Goal: Task Accomplishment & Management: Use online tool/utility

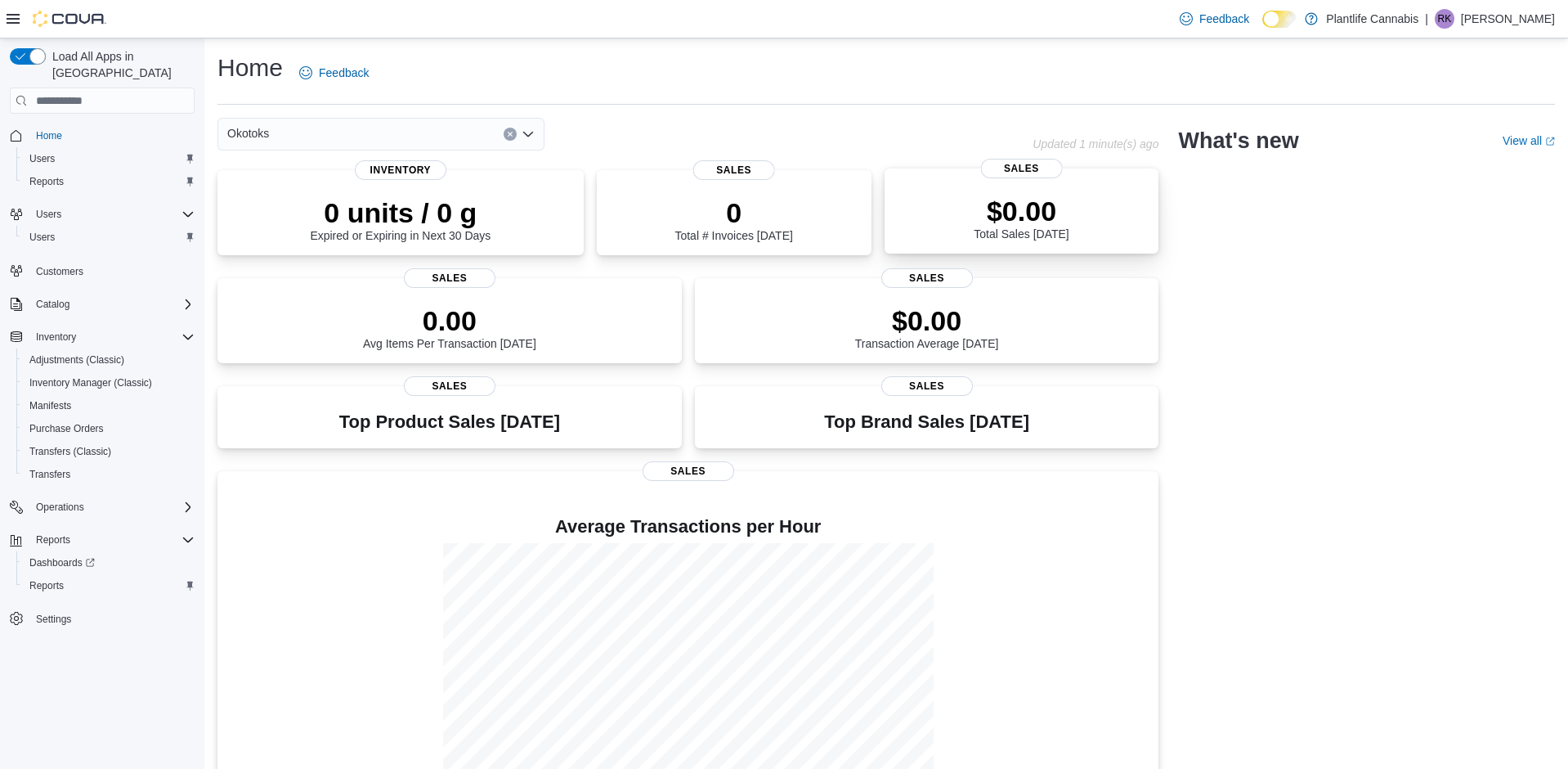
click at [988, 236] on div "$0.00 Total Sales Today" at bounding box center [1020, 217] width 95 height 46
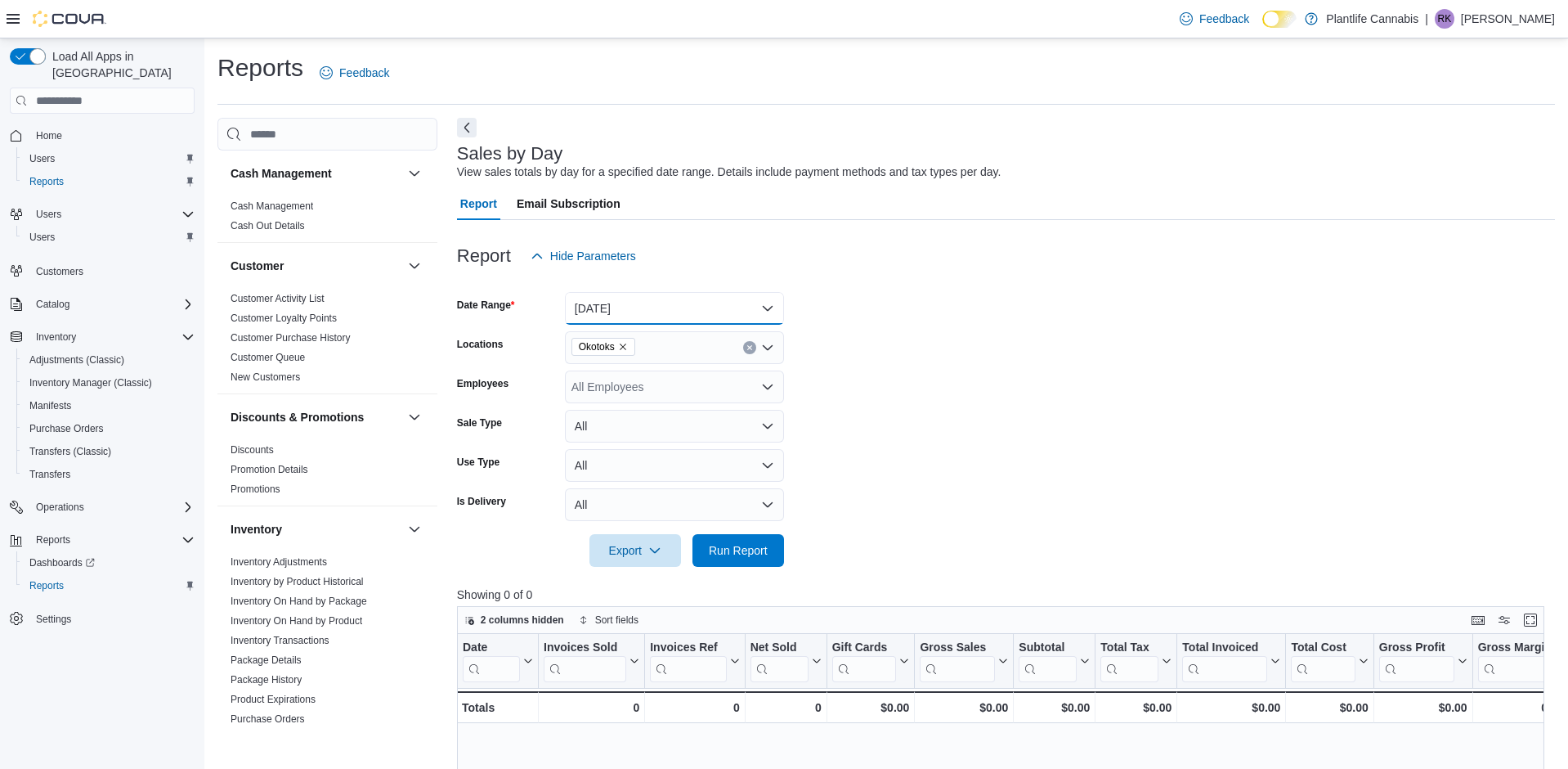
click at [719, 306] on button "[DATE]" at bounding box center [675, 308] width 219 height 33
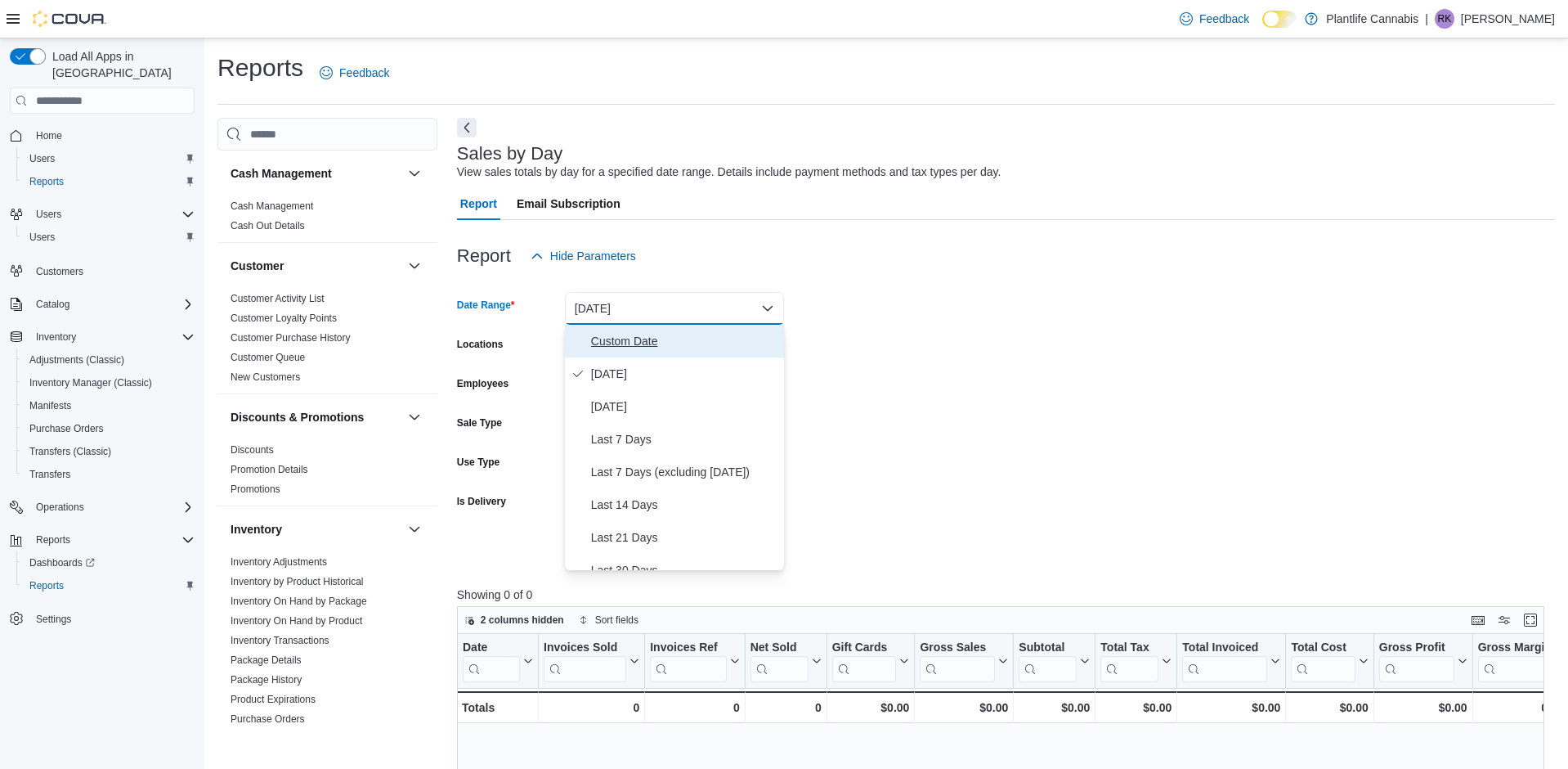
click at [614, 344] on span "Custom Date" at bounding box center [684, 340] width 187 height 19
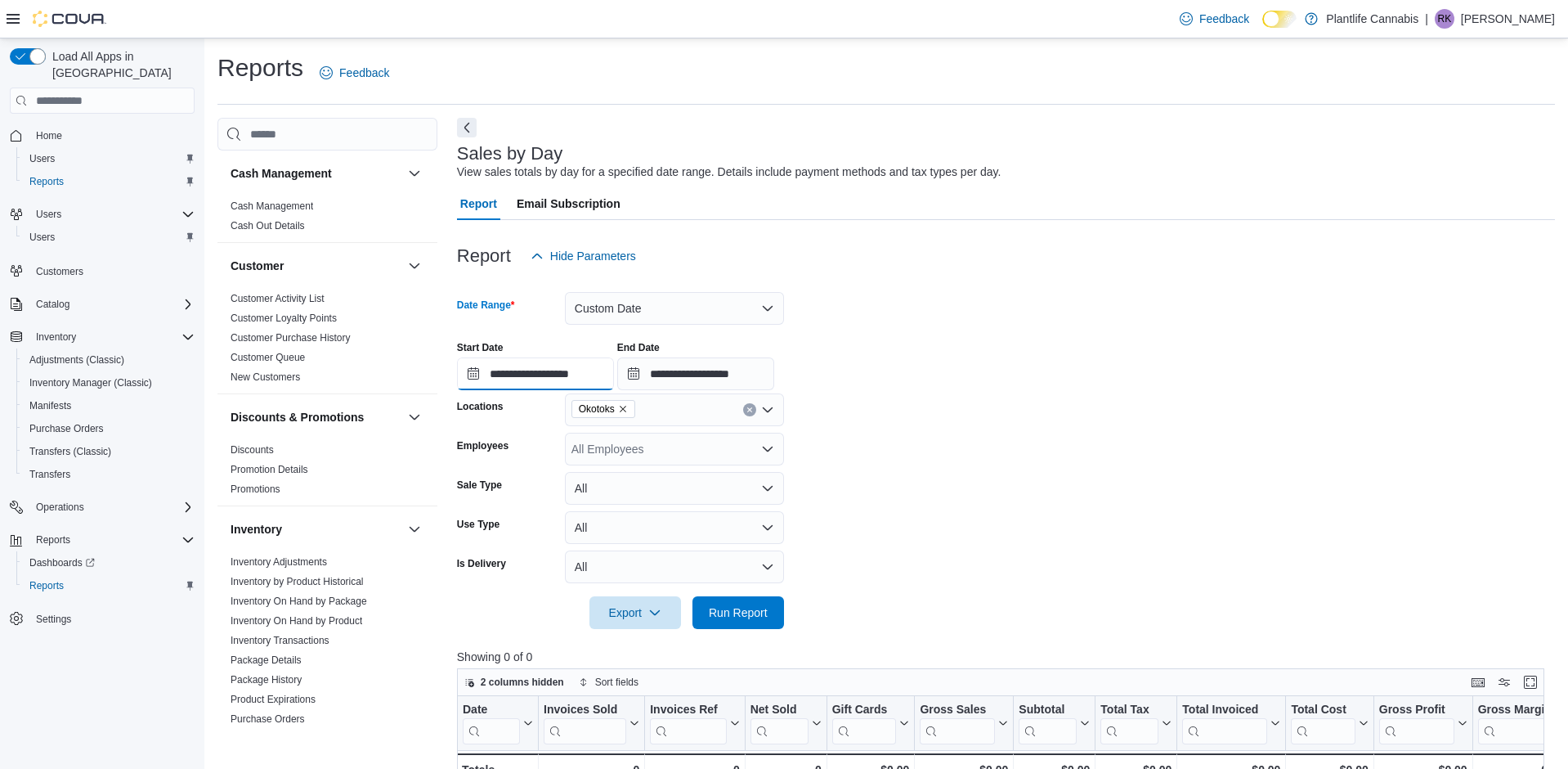
click at [527, 379] on input "**********" at bounding box center [535, 374] width 157 height 33
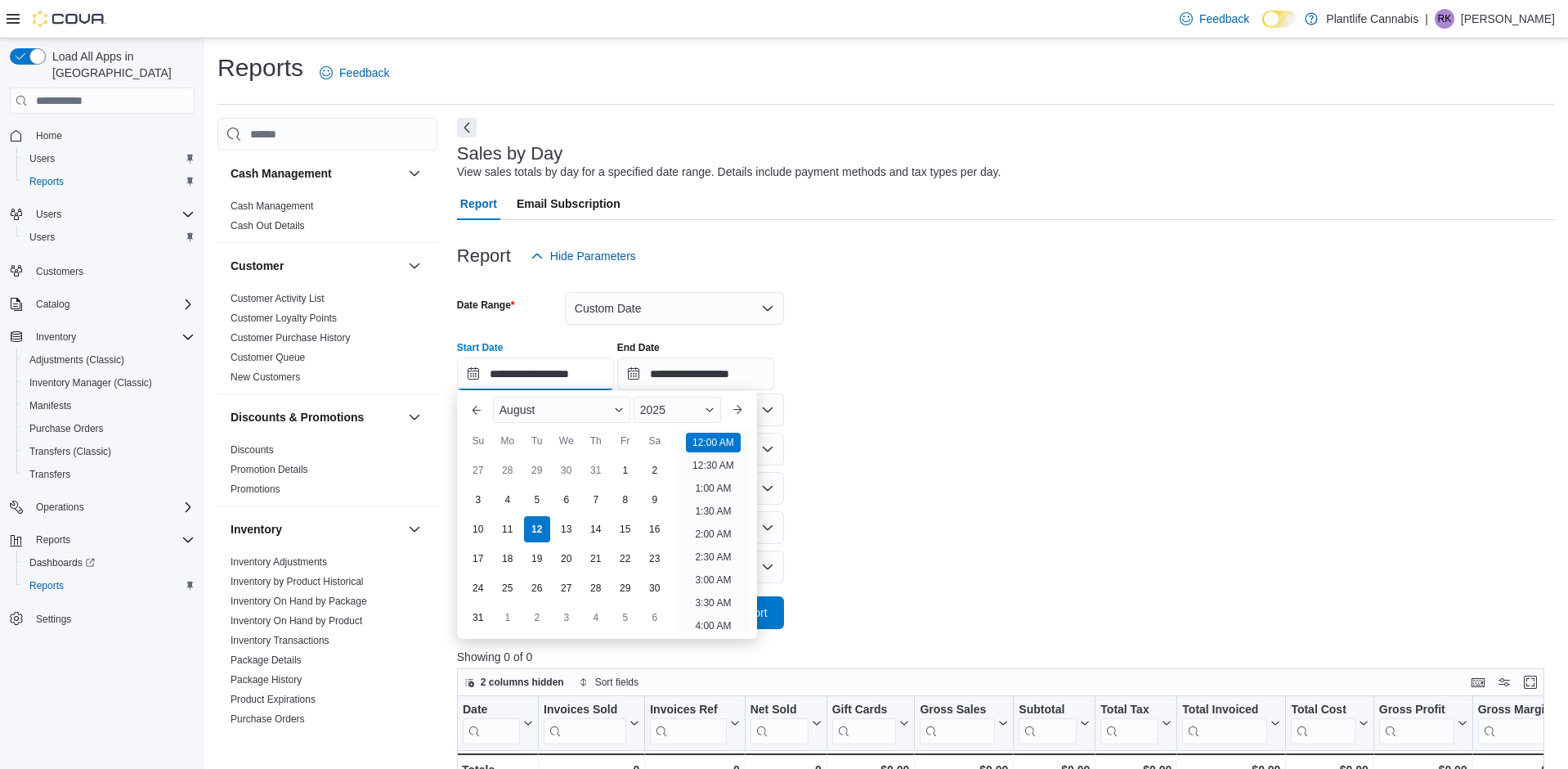
scroll to position [51, 0]
click at [537, 496] on div "5" at bounding box center [537, 499] width 28 height 28
type input "**********"
click at [920, 406] on form "**********" at bounding box center [1005, 451] width 1098 height 357
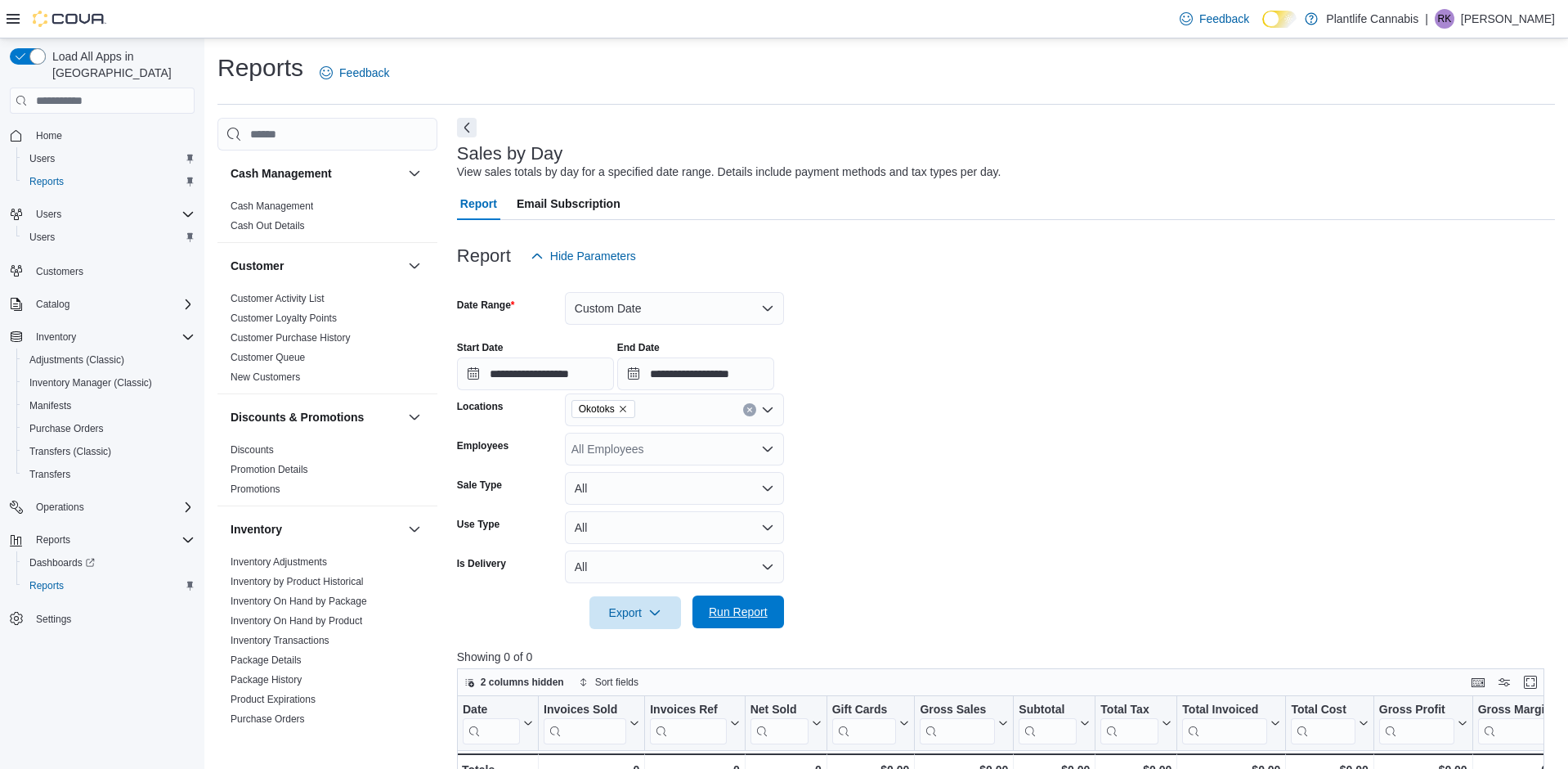
click at [748, 614] on span "Run Report" at bounding box center [738, 612] width 59 height 17
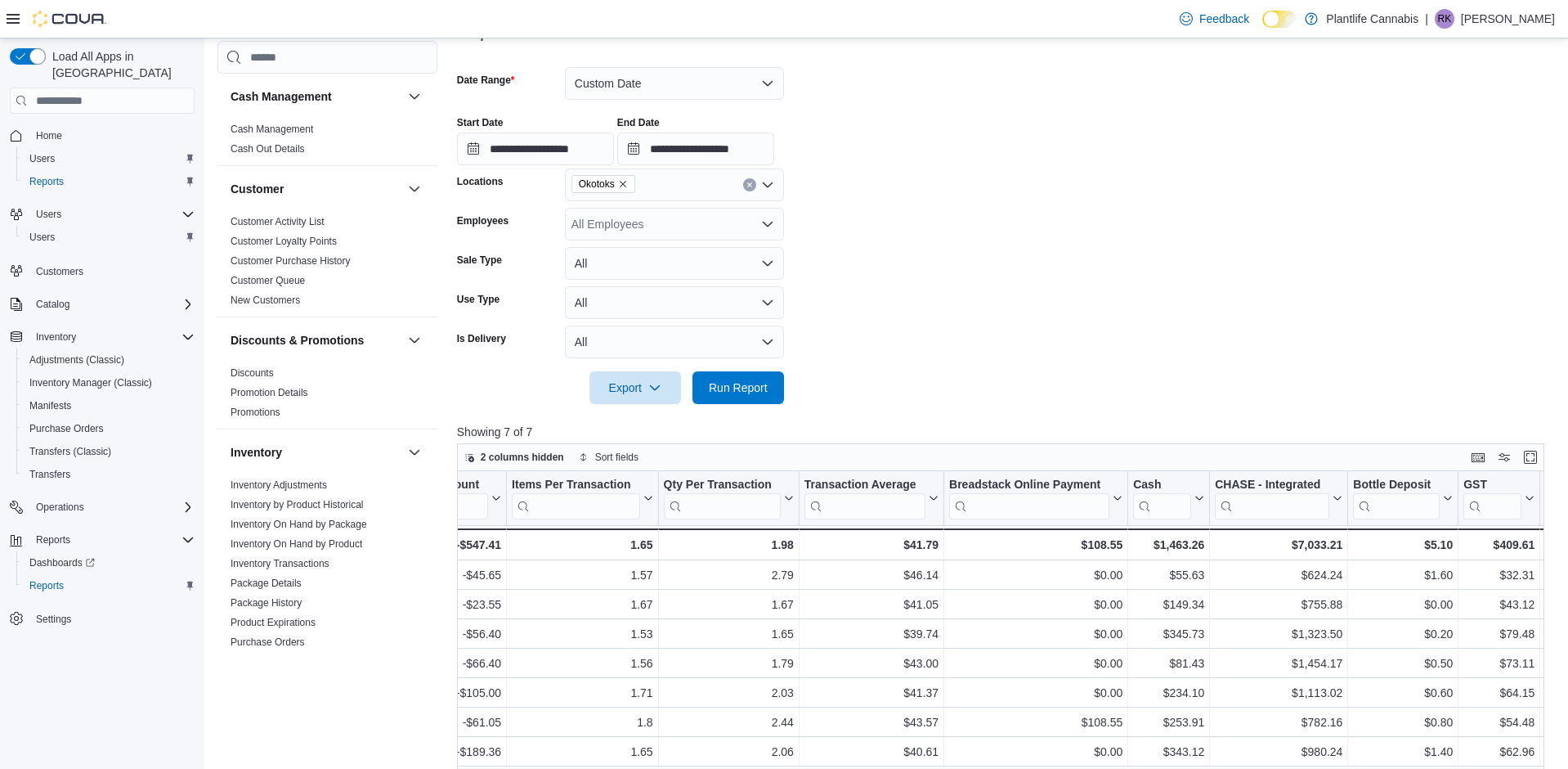
scroll to position [0, 1302]
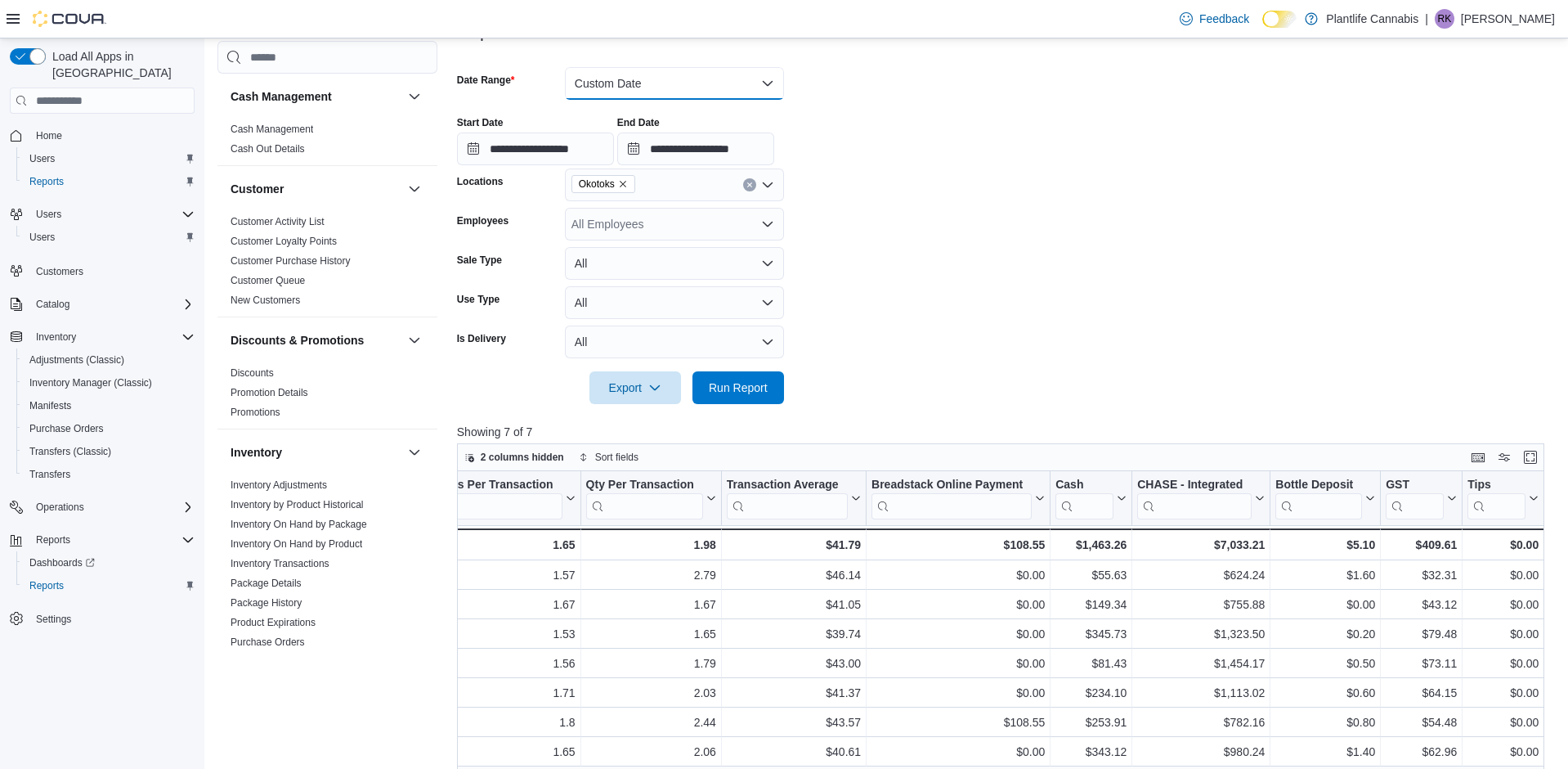
click at [606, 85] on button "Custom Date" at bounding box center [675, 83] width 219 height 33
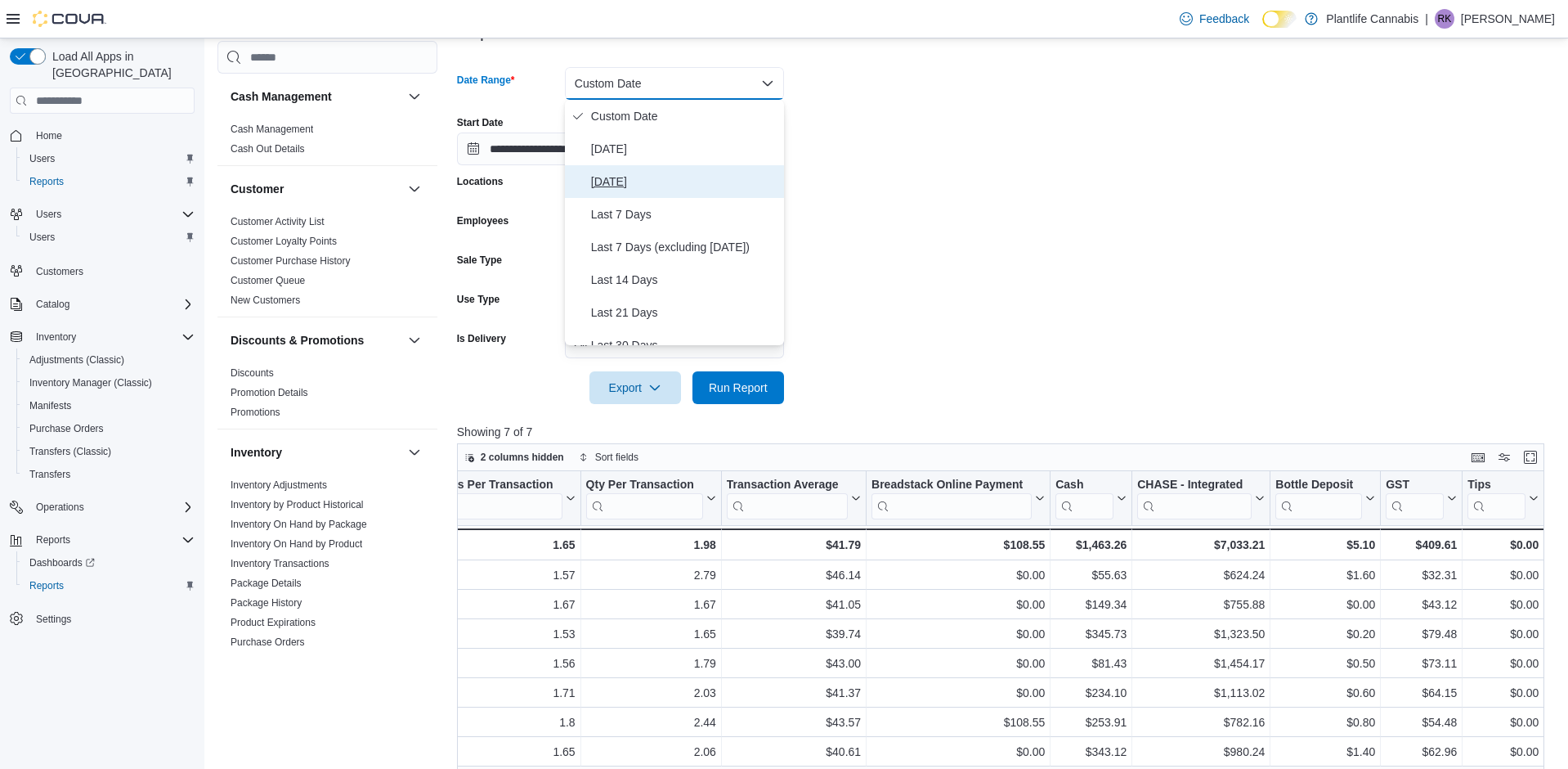
click at [599, 173] on span "Yesterday" at bounding box center [684, 181] width 187 height 19
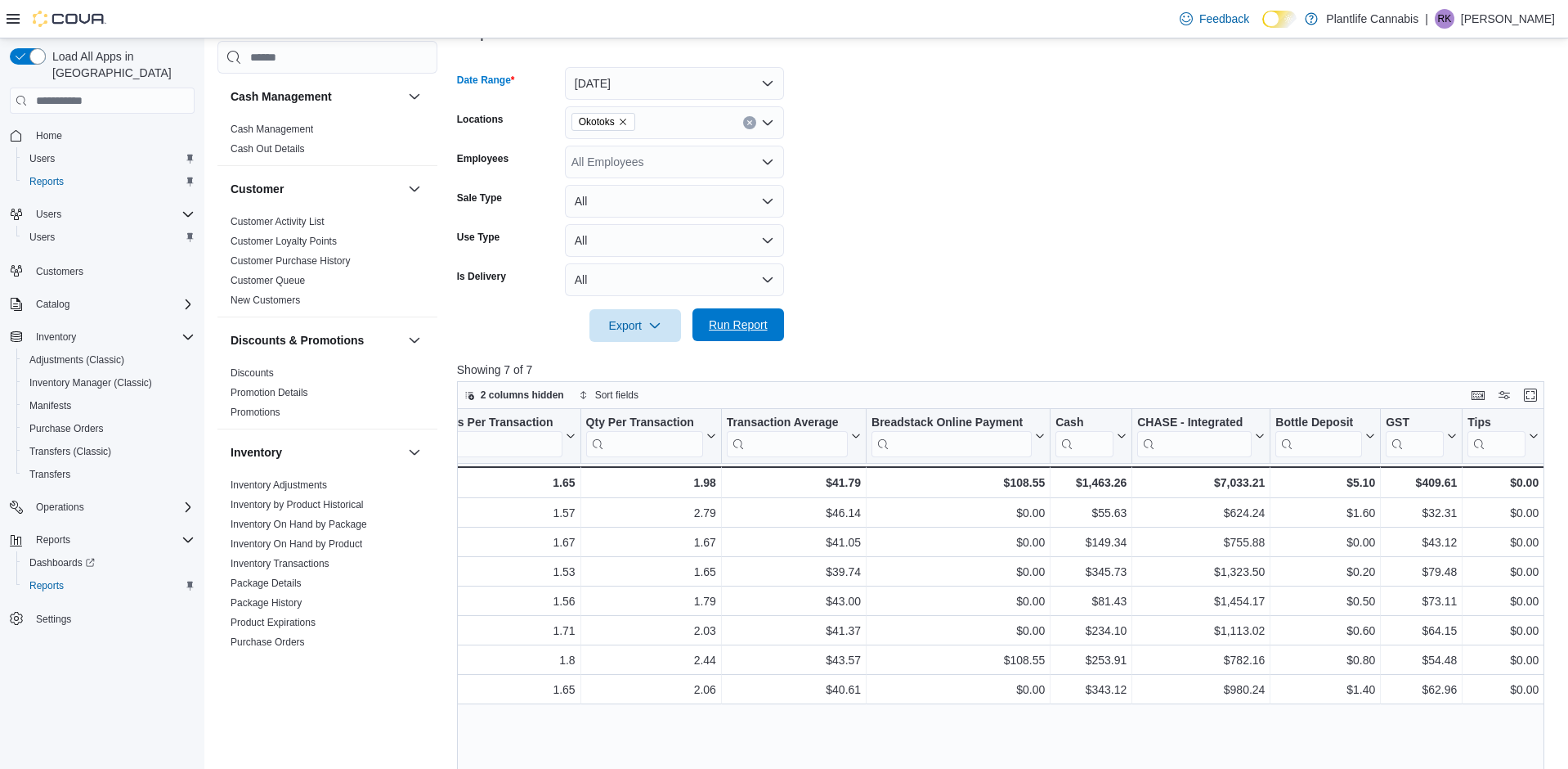
click at [725, 320] on span "Run Report" at bounding box center [738, 325] width 59 height 17
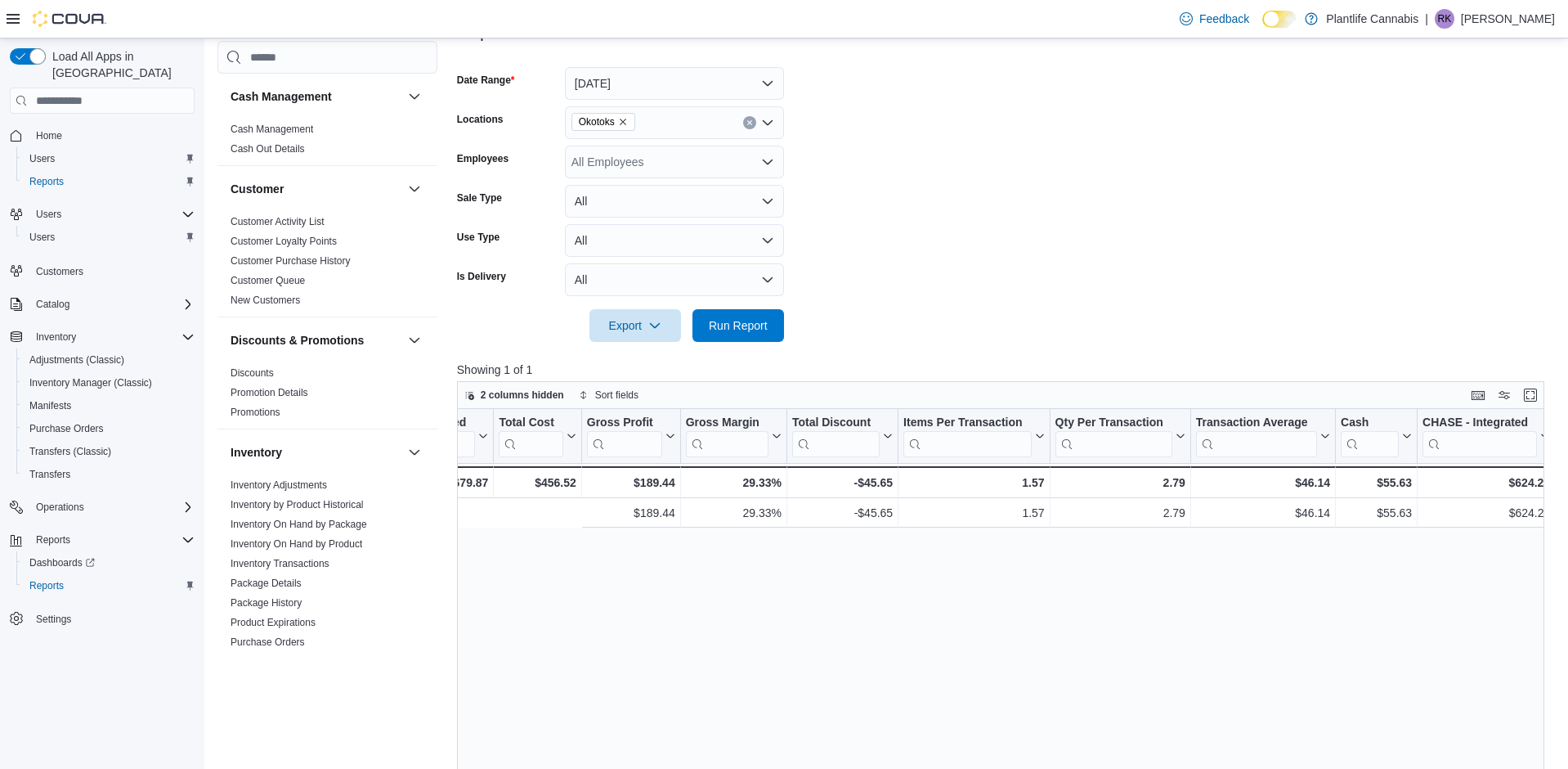
scroll to position [0, 1118]
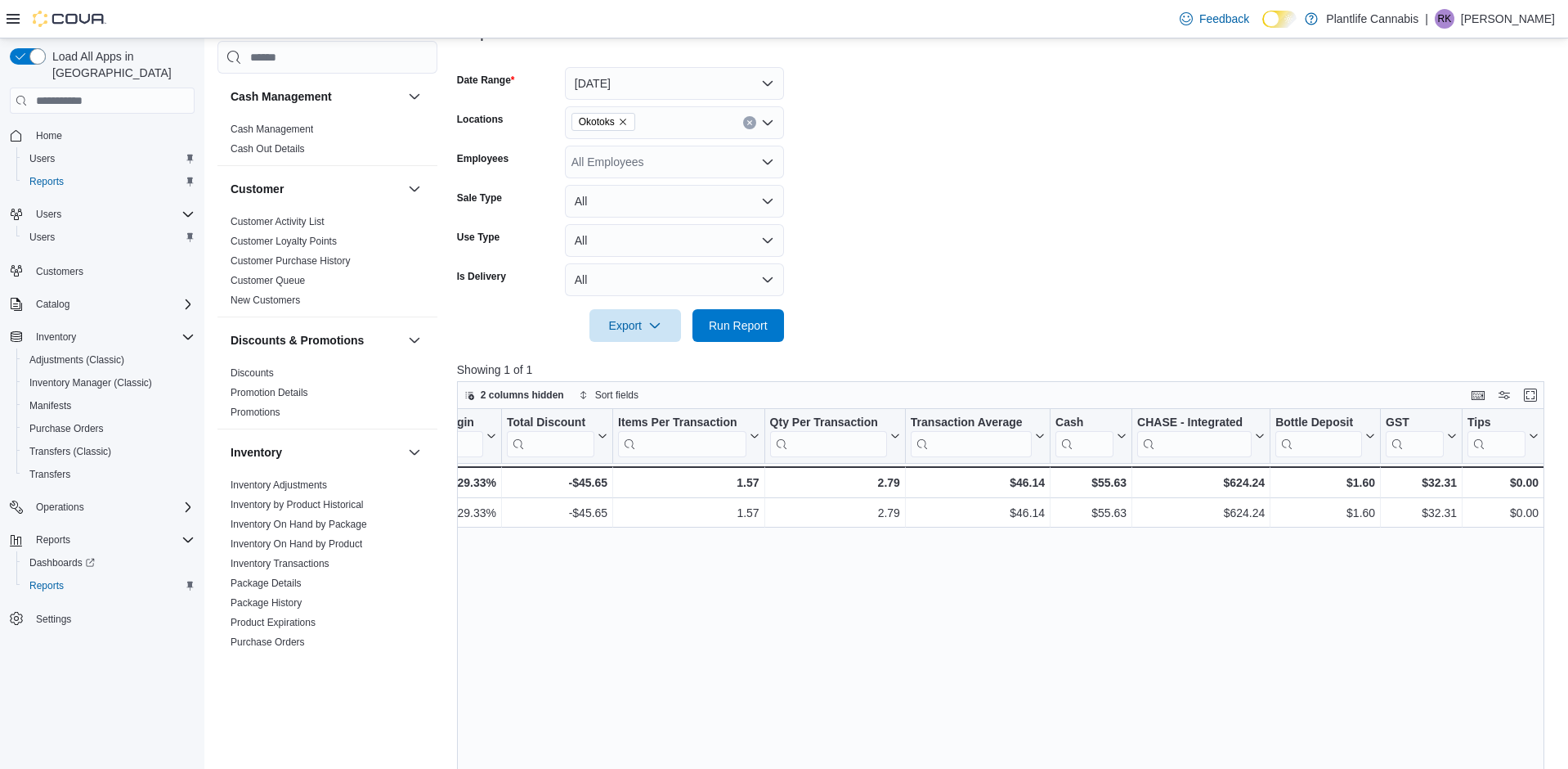
click at [300, 542] on link "Inventory On Hand by Product" at bounding box center [296, 544] width 131 height 12
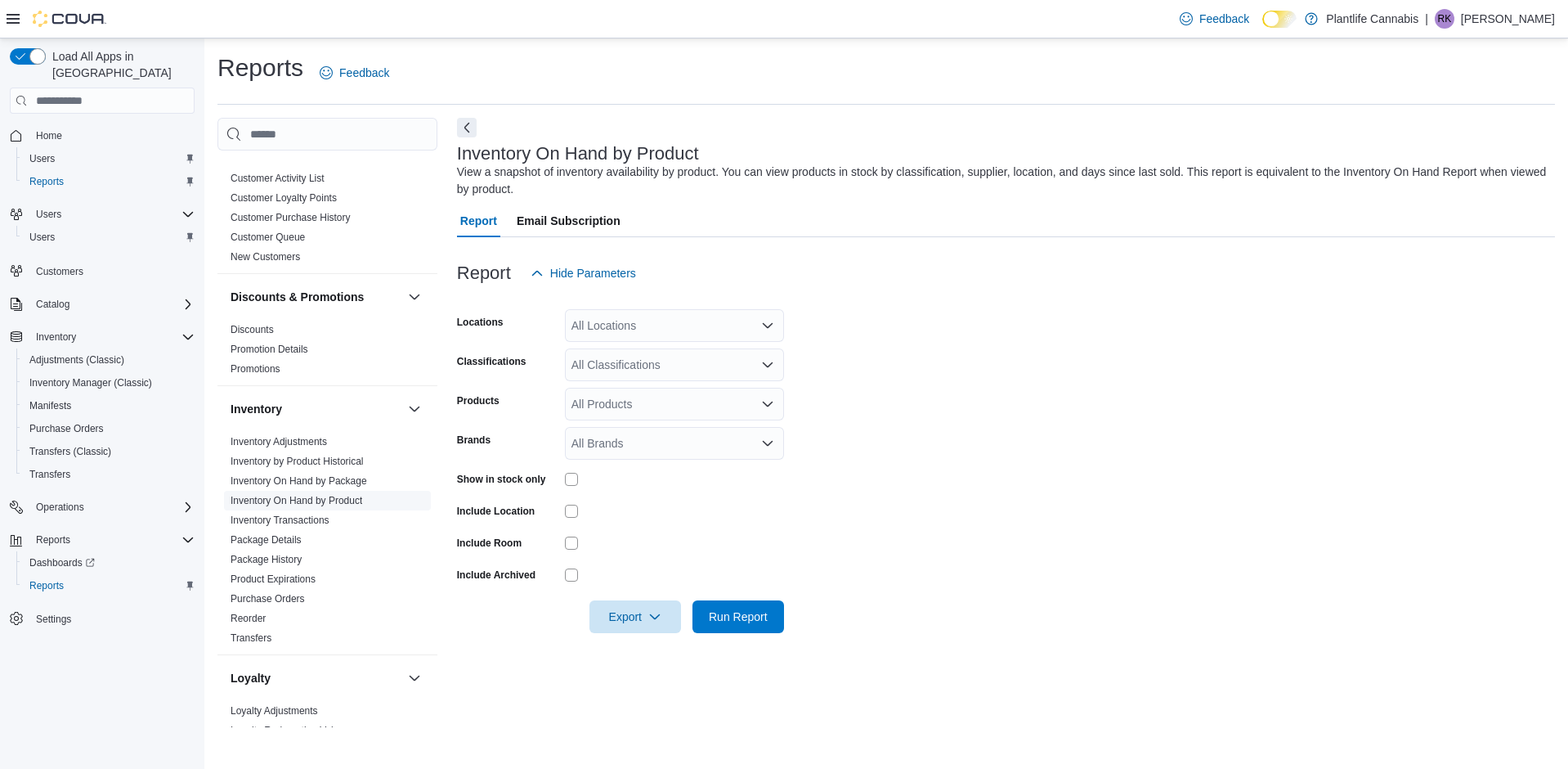
scroll to position [122, 0]
click at [655, 329] on div "All Locations" at bounding box center [675, 325] width 219 height 33
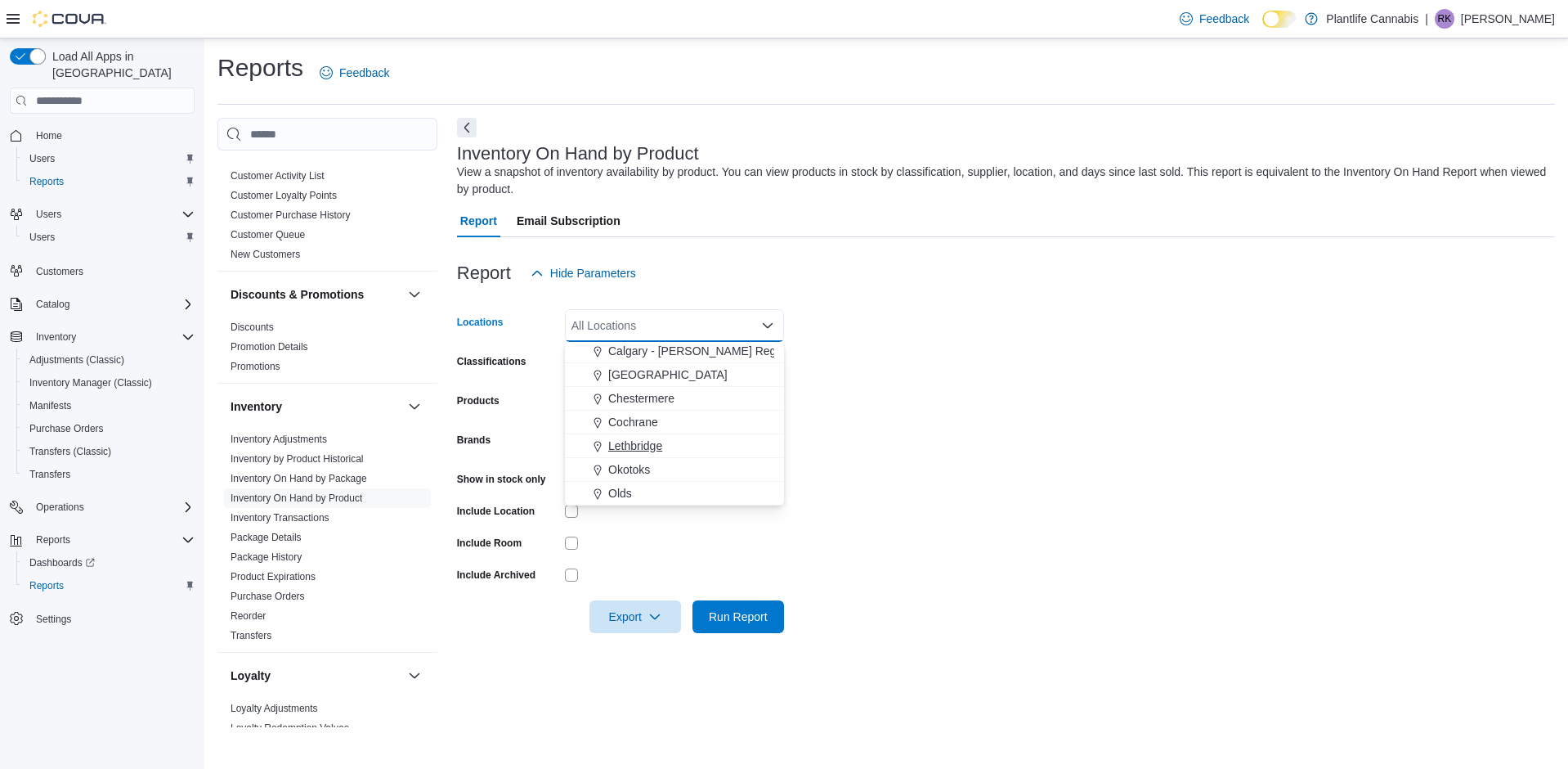
click at [616, 465] on span "Okotoks" at bounding box center [629, 470] width 42 height 17
click at [908, 395] on form "Locations Okotoks Combo box. Selected. Okotoks. Press Backspace to delete Okoto…" at bounding box center [1005, 462] width 1098 height 343
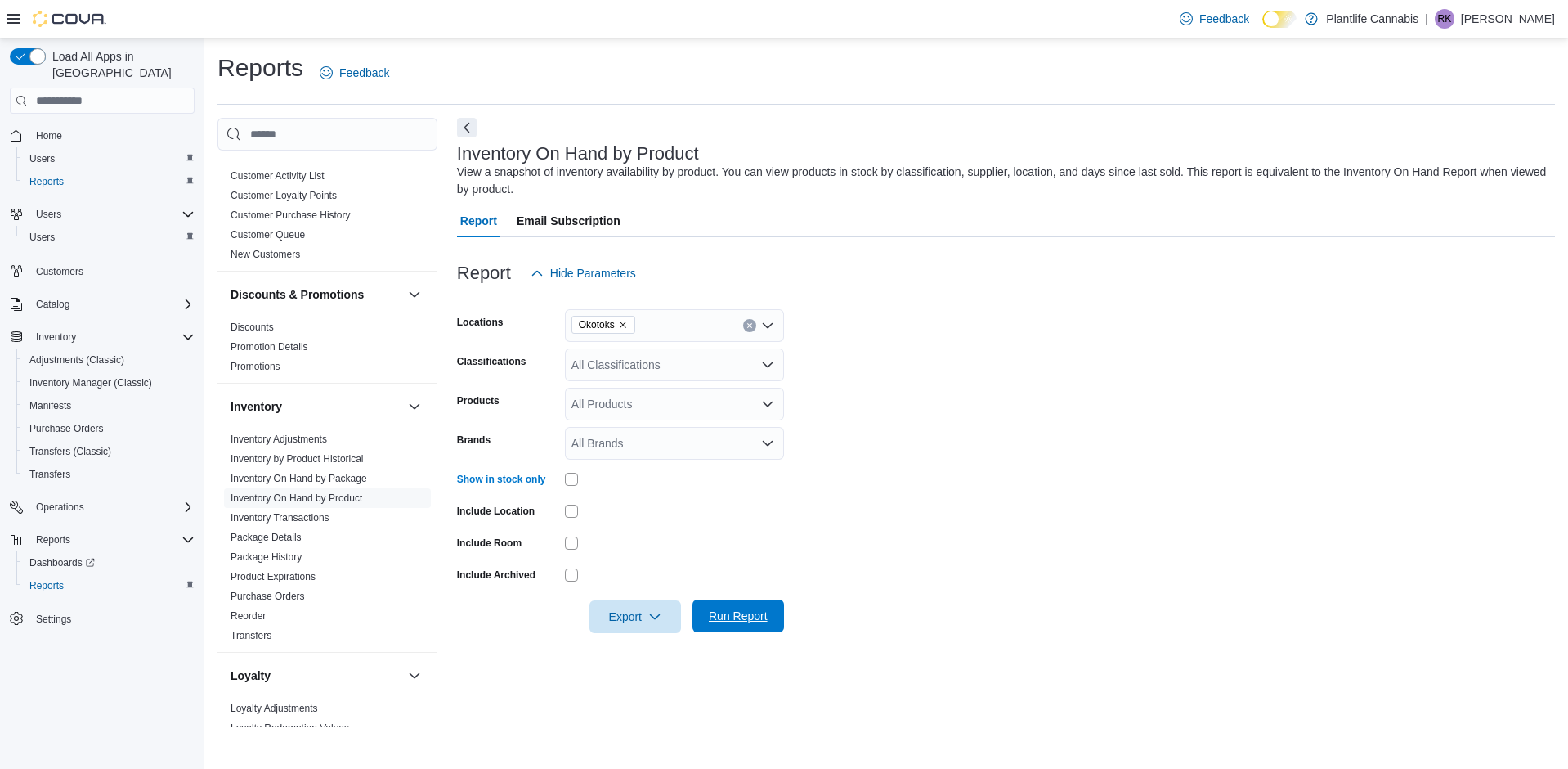
click at [743, 609] on span "Run Report" at bounding box center [738, 616] width 59 height 17
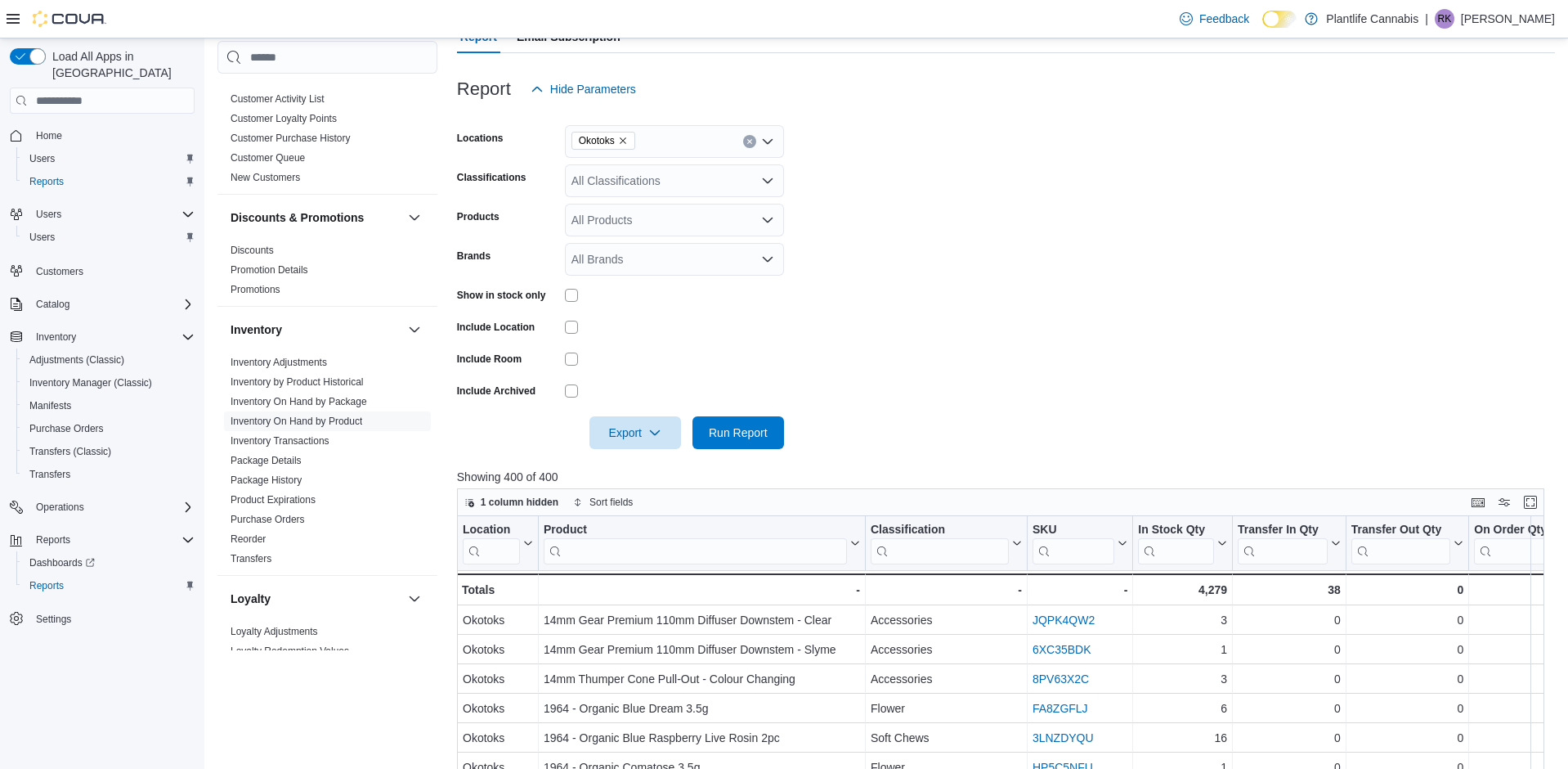
scroll to position [328, 0]
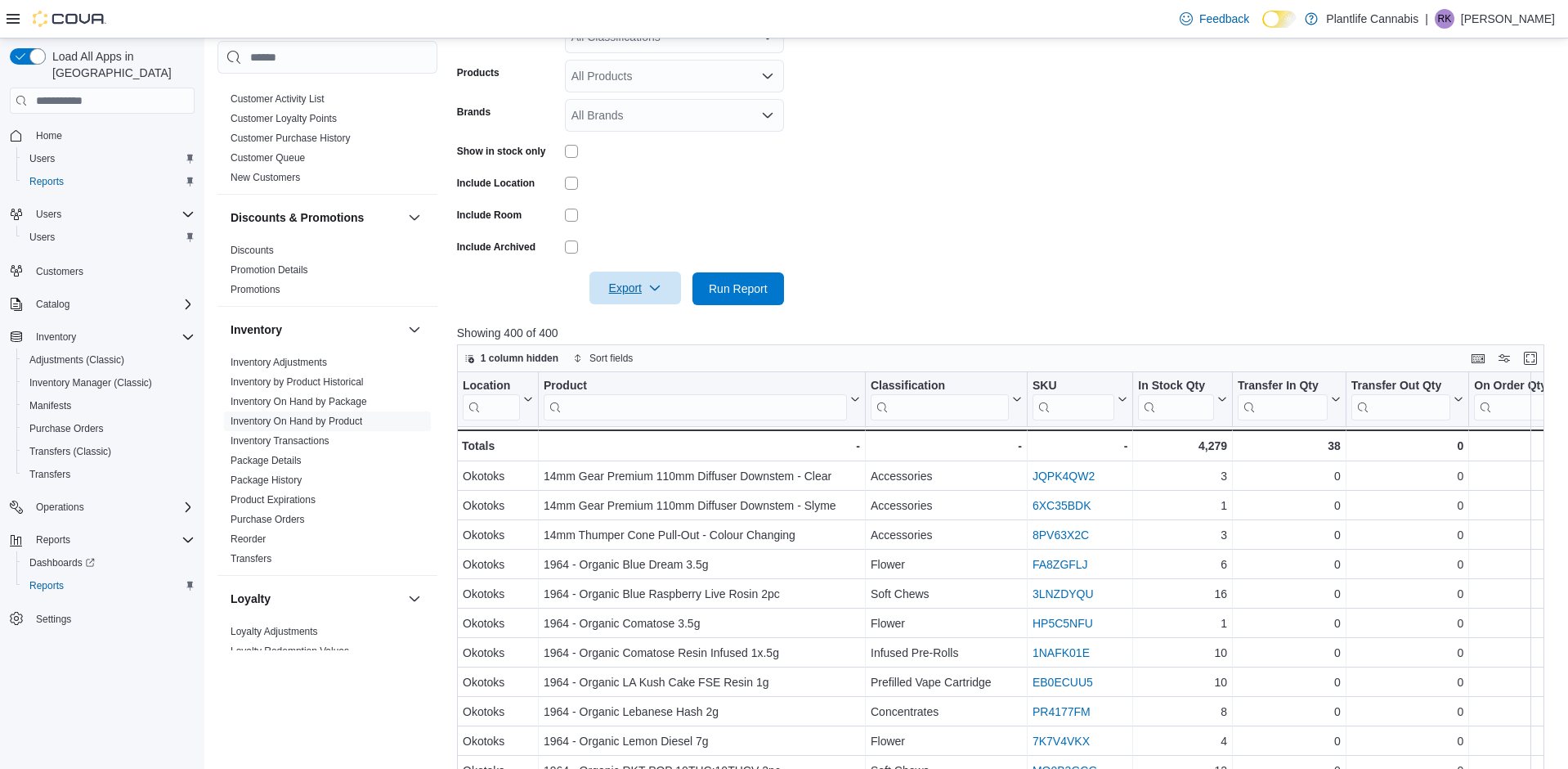
click at [661, 287] on icon "button" at bounding box center [655, 288] width 13 height 13
click at [652, 316] on span "Export to Excel" at bounding box center [636, 322] width 74 height 13
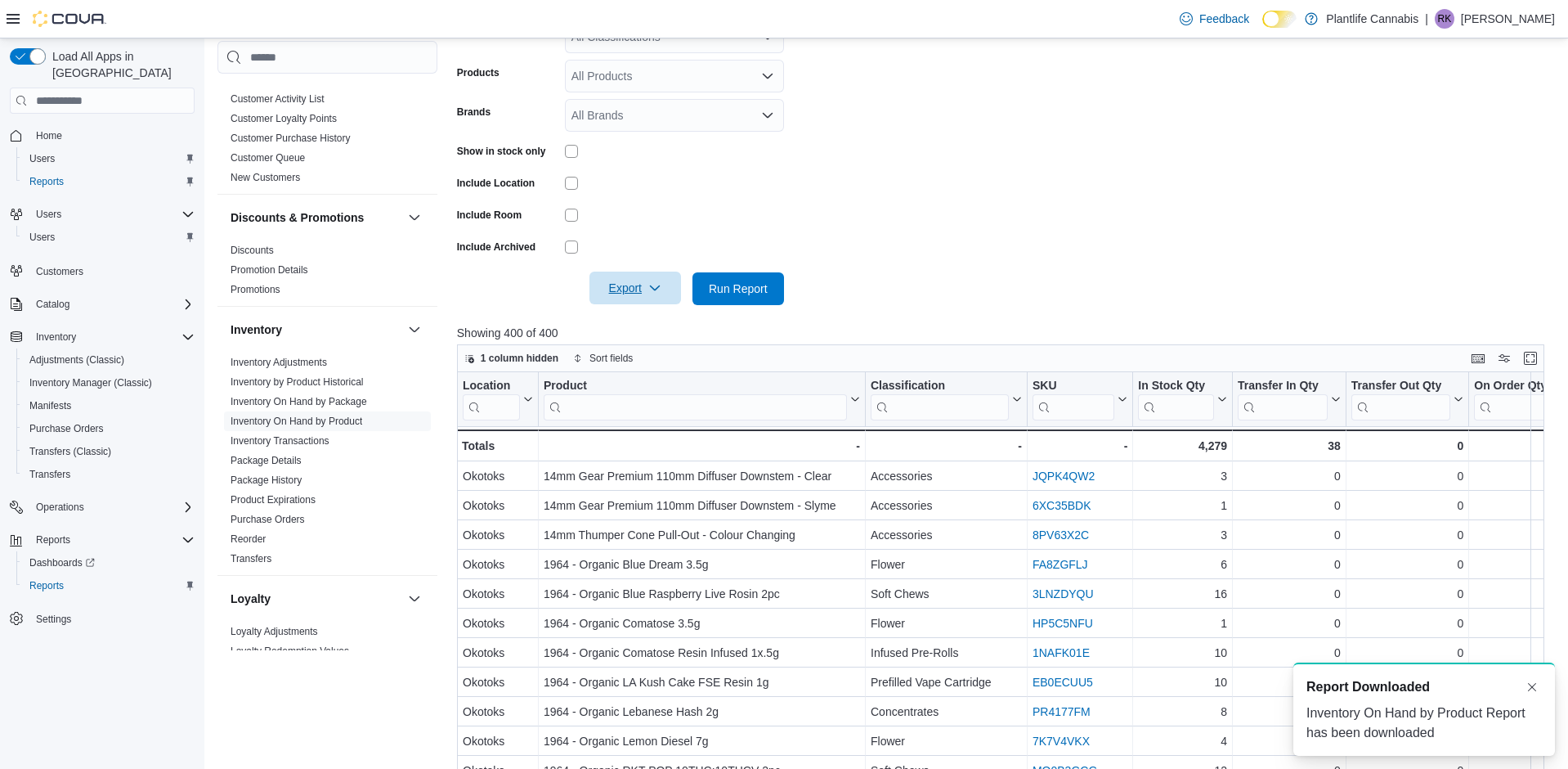
scroll to position [0, 0]
